Goal: Task Accomplishment & Management: Use online tool/utility

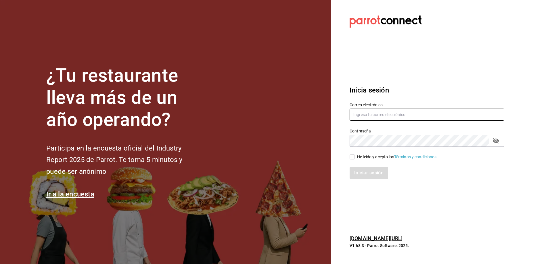
type input "[EMAIL_ADDRESS][DOMAIN_NAME]"
click at [354, 156] on input "He leído y acepto los Términos y condiciones." at bounding box center [351, 156] width 5 height 5
checkbox input "true"
click at [383, 176] on button "Iniciar sesión" at bounding box center [368, 173] width 39 height 12
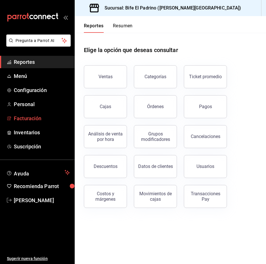
click at [39, 122] on span "Facturación" at bounding box center [42, 118] width 56 height 8
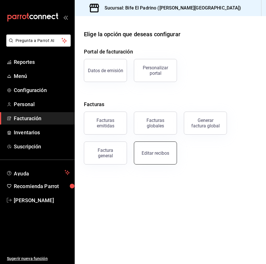
click at [147, 152] on div "Editar recibos" at bounding box center [156, 152] width 28 height 5
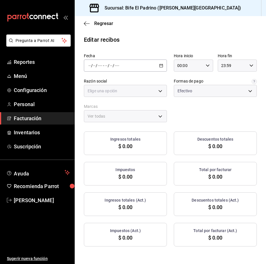
type input "029ba31d-8c70-45a0-bb11-2e2742e5d2ba"
click at [155, 67] on icon "button" at bounding box center [161, 66] width 4 height 4
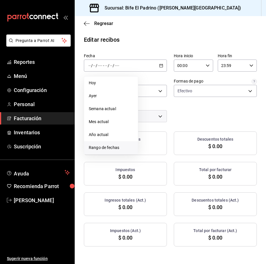
click at [103, 149] on span "Rango de fechas" at bounding box center [111, 148] width 45 height 6
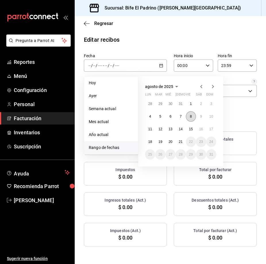
click at [155, 119] on button "8" at bounding box center [191, 116] width 10 height 10
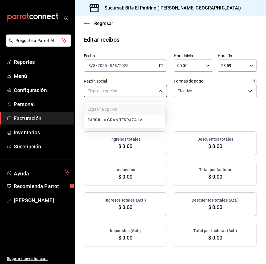
click at [155, 95] on body "Pregunta a Parrot AI Reportes Menú Configuración Personal Facturación Inventari…" at bounding box center [133, 132] width 266 height 264
click at [138, 118] on li "PARRILLA GRAN TERRAZA LV" at bounding box center [124, 120] width 80 height 11
type input "a6f93a52-e01c-4ac2-b657-32ac06522721"
type input "29812e5a-8f7c-4e92-8f2a-002f081b0597"
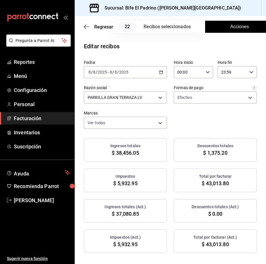
click at [155, 28] on button "Acciones" at bounding box center [239, 27] width 69 height 12
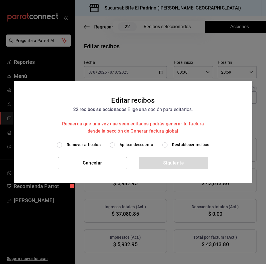
click at [113, 146] on input "Aplicar descuento" at bounding box center [112, 144] width 5 height 5
radio input "true"
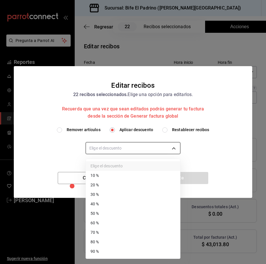
click at [131, 150] on body "Pregunta a Parrot AI Reportes Menú Configuración Personal Facturación Inventari…" at bounding box center [133, 132] width 266 height 264
click at [118, 254] on li "90 %" at bounding box center [133, 251] width 94 height 9
type input "90"
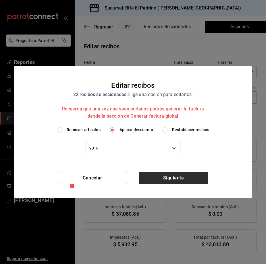
click at [155, 182] on button "Siguiente" at bounding box center [174, 178] width 70 height 12
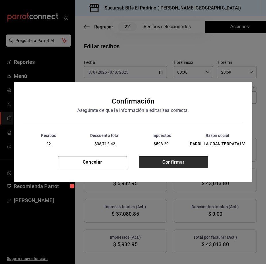
click at [155, 160] on button "Confirmar" at bounding box center [174, 162] width 70 height 12
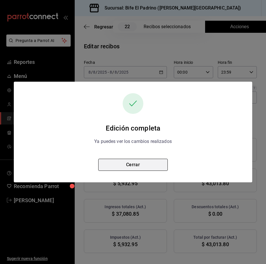
click at [135, 167] on button "Cerrar" at bounding box center [133, 165] width 70 height 12
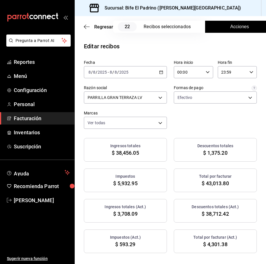
click at [155, 71] on icon "button" at bounding box center [161, 72] width 4 height 4
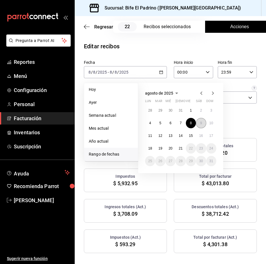
click at [155, 122] on button "9" at bounding box center [201, 123] width 10 height 10
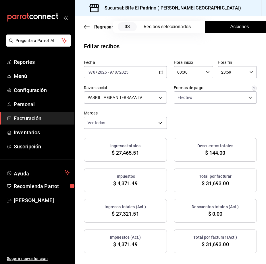
click at [155, 29] on span "Acciones" at bounding box center [239, 26] width 19 height 7
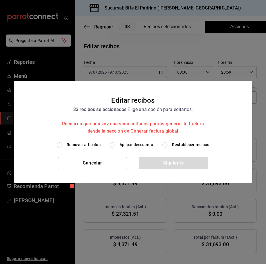
click at [121, 143] on span "Aplicar descuento" at bounding box center [137, 145] width 34 height 6
click at [115, 143] on input "Aplicar descuento" at bounding box center [112, 144] width 5 height 5
radio input "true"
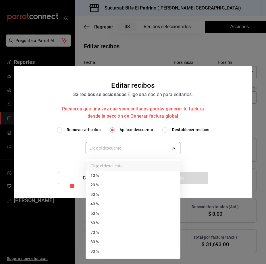
click at [123, 145] on body "Pregunta a Parrot AI Reportes Menú Configuración Personal Facturación Inventari…" at bounding box center [133, 132] width 266 height 264
click at [125, 250] on li "90 %" at bounding box center [133, 251] width 94 height 9
type input "90"
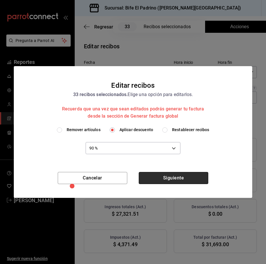
click at [155, 178] on button "Siguiente" at bounding box center [174, 178] width 70 height 12
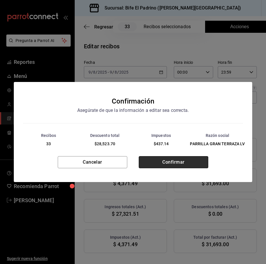
click at [155, 160] on button "Confirmar" at bounding box center [174, 162] width 70 height 12
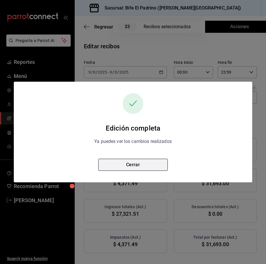
click at [147, 165] on button "Cerrar" at bounding box center [133, 165] width 70 height 12
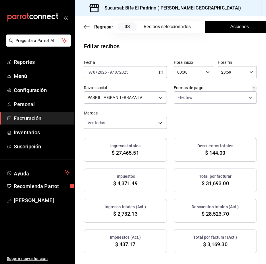
click at [155, 70] on icon "button" at bounding box center [161, 72] width 4 height 4
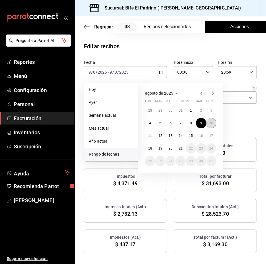
click at [155, 122] on button "10" at bounding box center [211, 123] width 10 height 10
click at [155, 122] on abbr "10" at bounding box center [211, 123] width 4 height 4
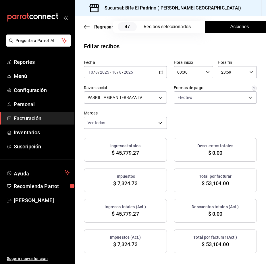
click at [155, 31] on button "Acciones" at bounding box center [239, 27] width 69 height 12
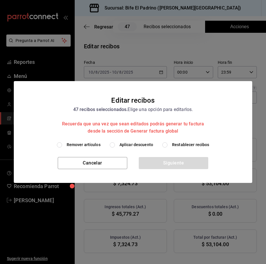
click at [123, 146] on span "Aplicar descuento" at bounding box center [137, 145] width 34 height 6
click at [115, 146] on input "Aplicar descuento" at bounding box center [112, 144] width 5 height 5
radio input "true"
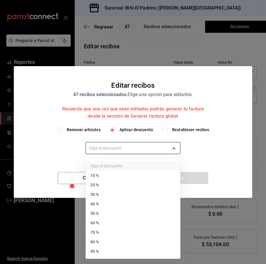
click at [131, 148] on body "Pregunta a Parrot AI Reportes Menú Configuración Personal Facturación Inventari…" at bounding box center [133, 132] width 266 height 264
click at [130, 254] on li "90 %" at bounding box center [133, 251] width 94 height 9
type input "90"
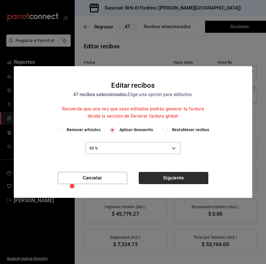
click at [155, 178] on button "Siguiente" at bounding box center [174, 178] width 70 height 12
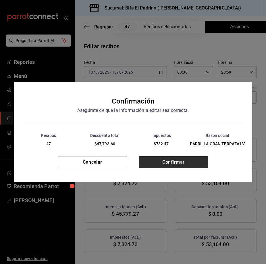
click at [155, 166] on button "Confirmar" at bounding box center [174, 162] width 70 height 12
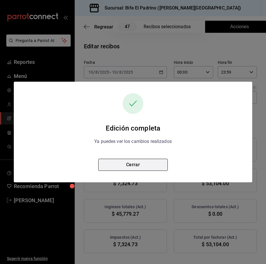
click at [155, 165] on button "Cerrar" at bounding box center [133, 165] width 70 height 12
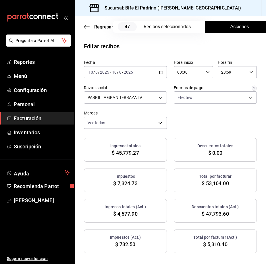
click at [155, 72] on icon "button" at bounding box center [161, 72] width 4 height 4
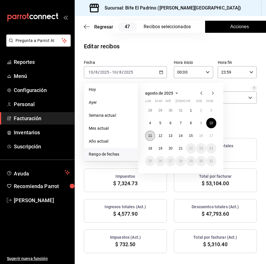
click at [150, 136] on abbr "11" at bounding box center [150, 136] width 4 height 4
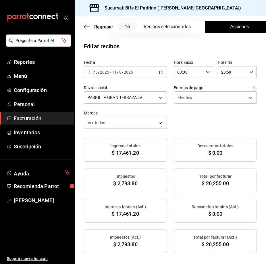
click at [155, 24] on span "Acciones" at bounding box center [239, 26] width 19 height 7
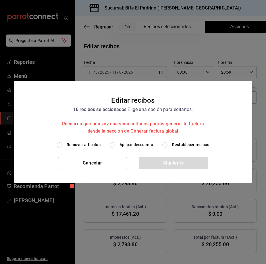
click at [115, 145] on input "Aplicar descuento" at bounding box center [112, 144] width 5 height 5
radio input "true"
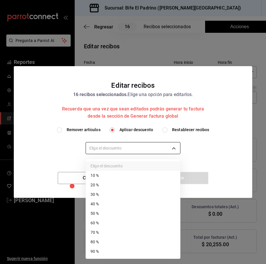
click at [138, 143] on body "Pregunta a Parrot AI Reportes Menú Configuración Personal Facturación Inventari…" at bounding box center [133, 132] width 266 height 264
drag, startPoint x: 126, startPoint y: 242, endPoint x: 132, endPoint y: 239, distance: 7.3
click at [127, 242] on li "80 %" at bounding box center [133, 241] width 94 height 9
type input "80"
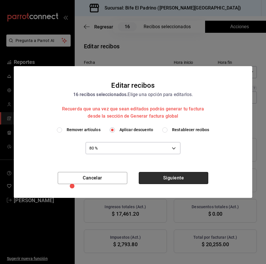
click at [155, 175] on button "Siguiente" at bounding box center [174, 178] width 70 height 12
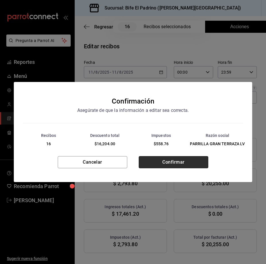
click at [155, 161] on button "Confirmar" at bounding box center [174, 162] width 70 height 12
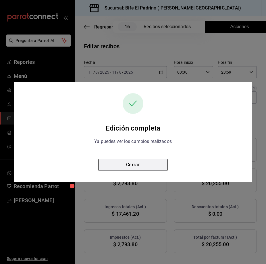
click at [151, 167] on button "Cerrar" at bounding box center [133, 165] width 70 height 12
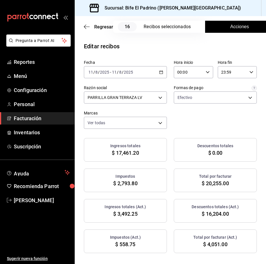
click at [155, 33] on div "Regresar 16 Recibos seleccionados Acciones" at bounding box center [170, 26] width 191 height 21
click at [155, 27] on span "Acciones" at bounding box center [239, 26] width 19 height 7
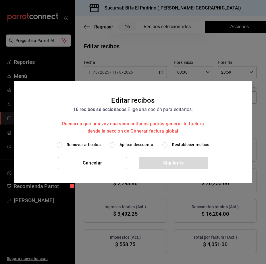
click at [112, 146] on input "Aplicar descuento" at bounding box center [112, 144] width 5 height 5
radio input "true"
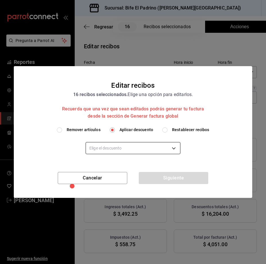
click at [130, 145] on body "Pregunta a Parrot AI Reportes Menú Configuración Personal Facturación Inventari…" at bounding box center [133, 132] width 266 height 264
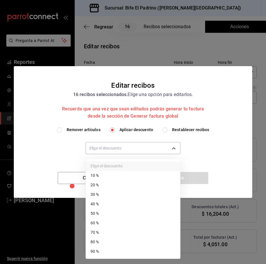
click at [132, 234] on li "70 %" at bounding box center [133, 232] width 94 height 9
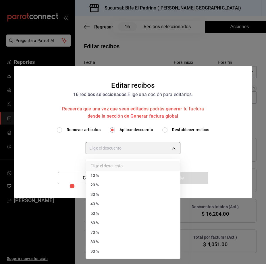
type input "70"
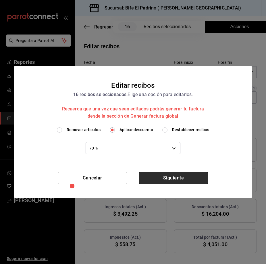
click at [155, 174] on button "Siguiente" at bounding box center [174, 178] width 70 height 12
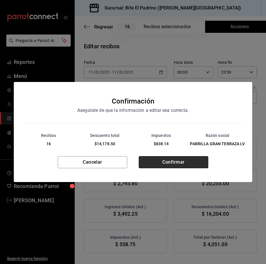
click at [155, 166] on button "Confirmar" at bounding box center [174, 162] width 70 height 12
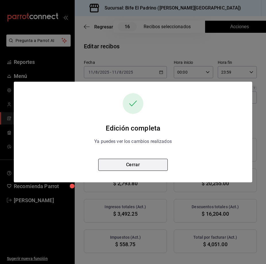
click at [140, 162] on button "Cerrar" at bounding box center [133, 165] width 70 height 12
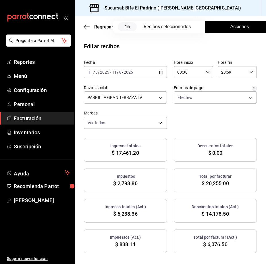
click at [155, 71] on div "[DATE] [DATE] - [DATE] [DATE]" at bounding box center [125, 72] width 83 height 12
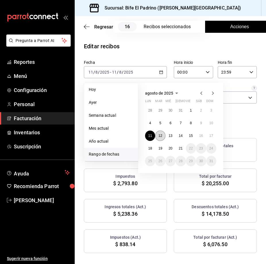
click at [155, 138] on button "12" at bounding box center [160, 135] width 10 height 10
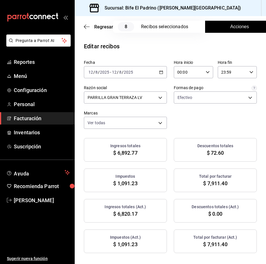
click at [155, 32] on button "Acciones" at bounding box center [239, 27] width 69 height 12
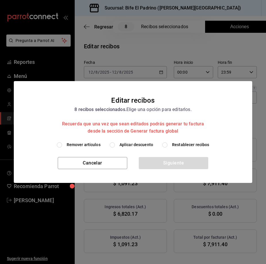
click at [112, 144] on input "Aplicar descuento" at bounding box center [112, 144] width 5 height 5
radio input "true"
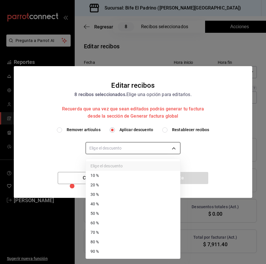
click at [127, 143] on body "Pregunta a Parrot AI Reportes Menú Configuración Personal Facturación Inventari…" at bounding box center [133, 132] width 266 height 264
click at [117, 232] on li "70 %" at bounding box center [133, 232] width 94 height 9
type input "70"
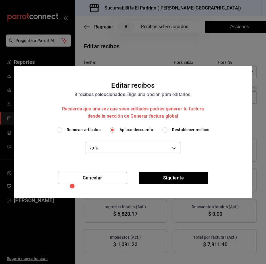
click at [155, 186] on div "Cancelar Siguiente" at bounding box center [133, 185] width 238 height 26
click at [155, 180] on button "Siguiente" at bounding box center [174, 178] width 70 height 12
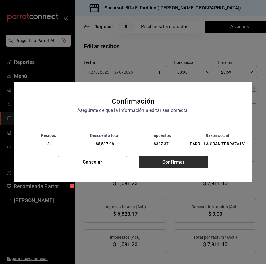
click at [155, 156] on button "Confirmar" at bounding box center [174, 162] width 70 height 12
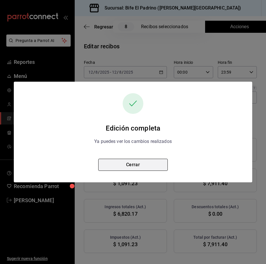
click at [152, 161] on button "Cerrar" at bounding box center [133, 165] width 70 height 12
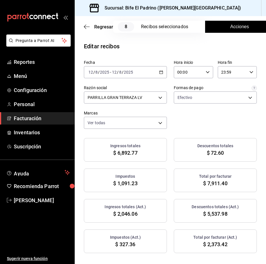
click at [155, 24] on button "Acciones" at bounding box center [239, 27] width 69 height 12
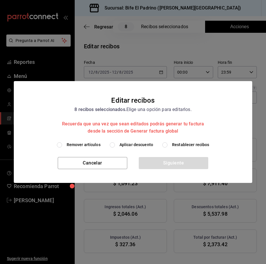
click at [127, 146] on span "Aplicar descuento" at bounding box center [137, 145] width 34 height 6
click at [115, 146] on input "Aplicar descuento" at bounding box center [112, 144] width 5 height 5
radio input "true"
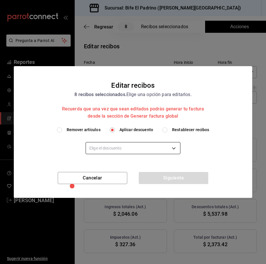
click at [130, 151] on body "Pregunta a Parrot AI Reportes Menú Configuración Personal Facturación Inventari…" at bounding box center [133, 132] width 266 height 264
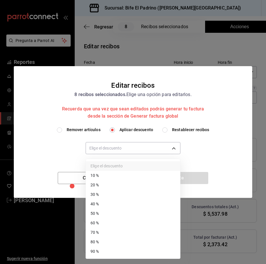
click at [136, 220] on li "60 %" at bounding box center [133, 222] width 94 height 9
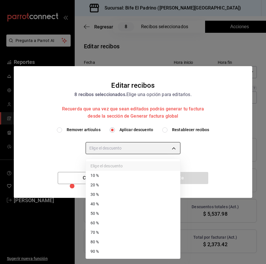
type input "60"
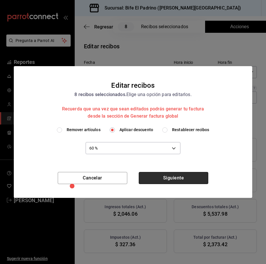
click at [155, 172] on button "Siguiente" at bounding box center [174, 178] width 70 height 12
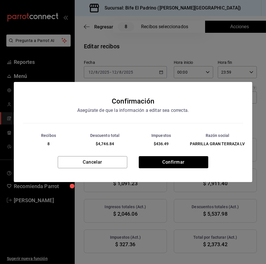
click at [155, 174] on div "Cancelar Confirmar" at bounding box center [133, 169] width 238 height 26
click at [155, 167] on button "Confirmar" at bounding box center [174, 162] width 70 height 12
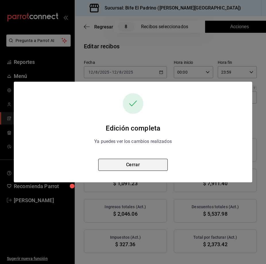
click at [155, 167] on button "Cerrar" at bounding box center [133, 165] width 70 height 12
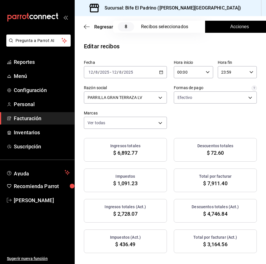
click at [155, 22] on button "Acciones" at bounding box center [239, 27] width 69 height 12
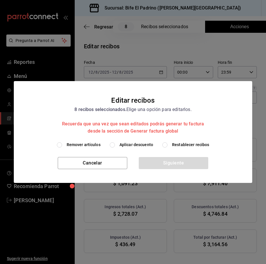
click at [111, 145] on input "Aplicar descuento" at bounding box center [112, 144] width 5 height 5
radio input "true"
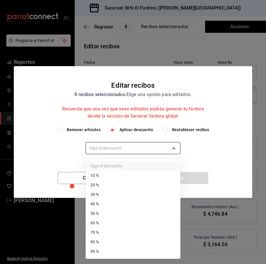
click at [118, 149] on body "Pregunta a Parrot AI Reportes Menú Configuración Personal Facturación Inventari…" at bounding box center [133, 132] width 266 height 264
click at [125, 213] on li "50 %" at bounding box center [133, 213] width 94 height 9
type input "50"
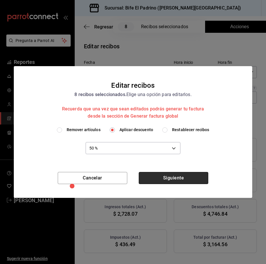
click at [155, 176] on button "Siguiente" at bounding box center [174, 178] width 70 height 12
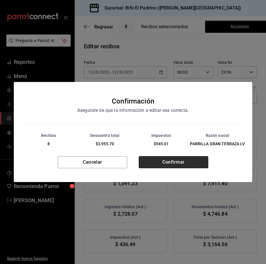
click at [155, 165] on button "Confirmar" at bounding box center [174, 162] width 70 height 12
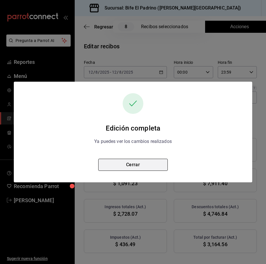
click at [134, 161] on button "Cerrar" at bounding box center [133, 165] width 70 height 12
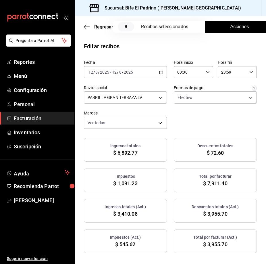
click at [155, 73] on \(Stroke\) "button" at bounding box center [160, 72] width 3 height 3
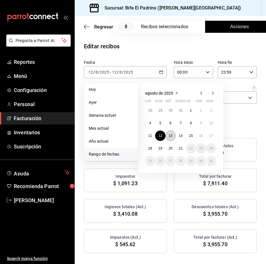
click at [155, 138] on button "13" at bounding box center [171, 135] width 10 height 10
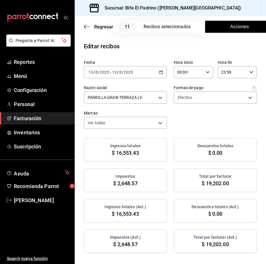
click at [155, 31] on button "Acciones" at bounding box center [239, 27] width 69 height 12
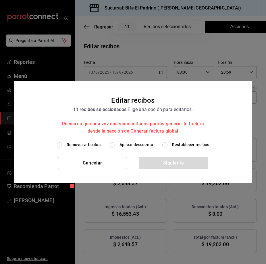
click at [116, 146] on label "Aplicar descuento" at bounding box center [131, 145] width 43 height 6
click at [115, 146] on input "Aplicar descuento" at bounding box center [112, 144] width 5 height 5
radio input "true"
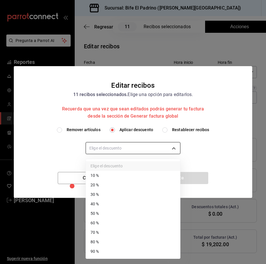
click at [139, 150] on body "Pregunta a Parrot AI Reportes Menú Configuración Personal Facturación Inventari…" at bounding box center [133, 132] width 266 height 264
click at [119, 254] on li "90 %" at bounding box center [133, 251] width 94 height 9
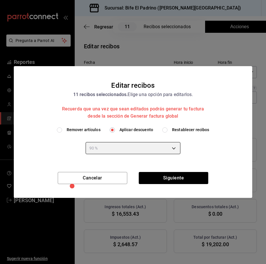
type input "90"
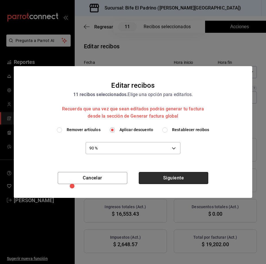
click at [155, 174] on button "Siguiente" at bounding box center [174, 178] width 70 height 12
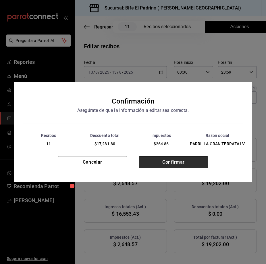
click at [155, 161] on button "Confirmar" at bounding box center [174, 162] width 70 height 12
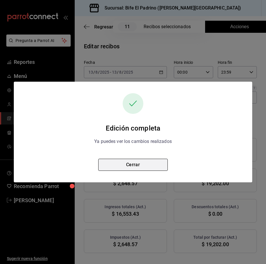
click at [115, 163] on button "Cerrar" at bounding box center [133, 165] width 70 height 12
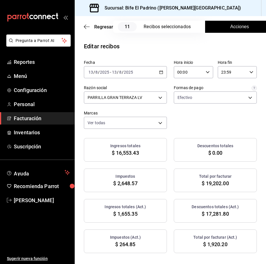
click at [155, 74] on div "[DATE] [DATE] - [DATE] [DATE]" at bounding box center [125, 72] width 83 height 12
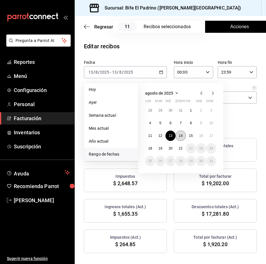
click at [155, 137] on abbr "14" at bounding box center [181, 136] width 4 height 4
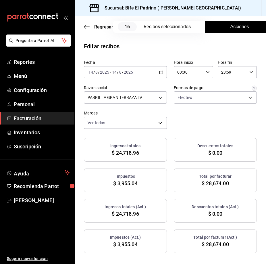
click at [155, 30] on span "Acciones" at bounding box center [239, 26] width 19 height 7
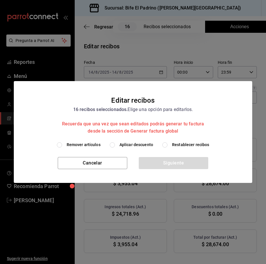
click at [125, 144] on span "Aplicar descuento" at bounding box center [137, 145] width 34 height 6
click at [115, 144] on input "Aplicar descuento" at bounding box center [112, 144] width 5 height 5
radio input "true"
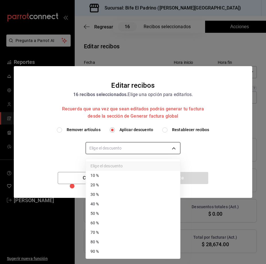
click at [128, 149] on body "Pregunta a Parrot AI Reportes Menú Configuración Personal Facturación Inventari…" at bounding box center [133, 132] width 266 height 264
click at [124, 252] on li "90 %" at bounding box center [133, 251] width 94 height 9
type input "90"
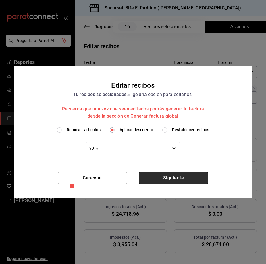
click at [155, 176] on button "Siguiente" at bounding box center [174, 178] width 70 height 12
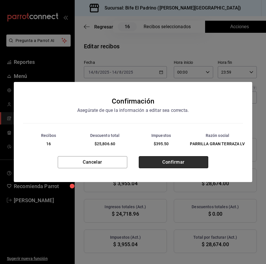
click at [155, 164] on button "Confirmar" at bounding box center [174, 162] width 70 height 12
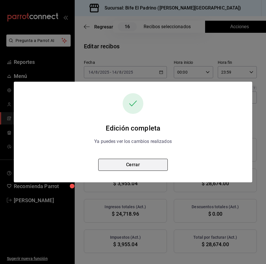
click at [155, 168] on button "Cerrar" at bounding box center [133, 165] width 70 height 12
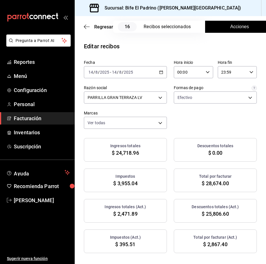
click at [155, 73] on icon "button" at bounding box center [161, 72] width 4 height 4
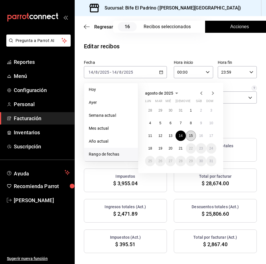
click at [155, 136] on abbr "15" at bounding box center [191, 136] width 4 height 4
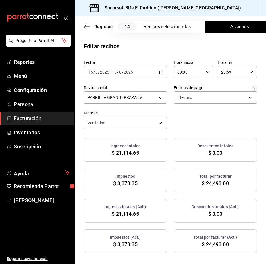
click at [155, 29] on span "Acciones" at bounding box center [239, 26] width 19 height 7
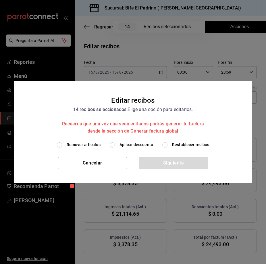
click at [119, 146] on label "Aplicar descuento" at bounding box center [131, 145] width 43 height 6
click at [115, 146] on input "Aplicar descuento" at bounding box center [112, 144] width 5 height 5
radio input "true"
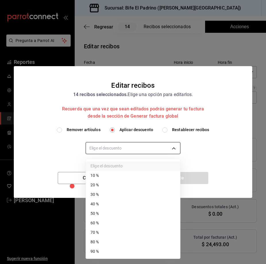
click at [140, 152] on body "Pregunta a Parrot AI Reportes Menú Configuración Personal Facturación Inventari…" at bounding box center [133, 132] width 266 height 264
click at [126, 239] on li "80 %" at bounding box center [133, 241] width 94 height 9
type input "80"
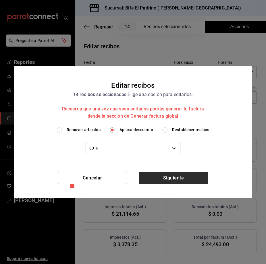
click at [155, 178] on button "Siguiente" at bounding box center [174, 178] width 70 height 12
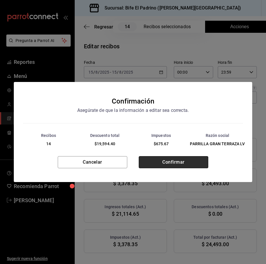
click at [155, 165] on button "Confirmar" at bounding box center [174, 162] width 70 height 12
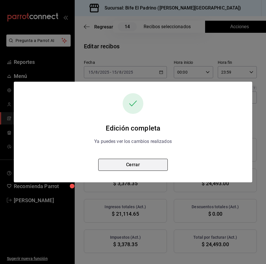
click at [116, 159] on button "Cerrar" at bounding box center [133, 165] width 70 height 12
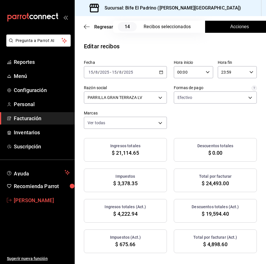
click at [23, 201] on span "[PERSON_NAME]" at bounding box center [42, 200] width 56 height 8
